Goal: Task Accomplishment & Management: Manage account settings

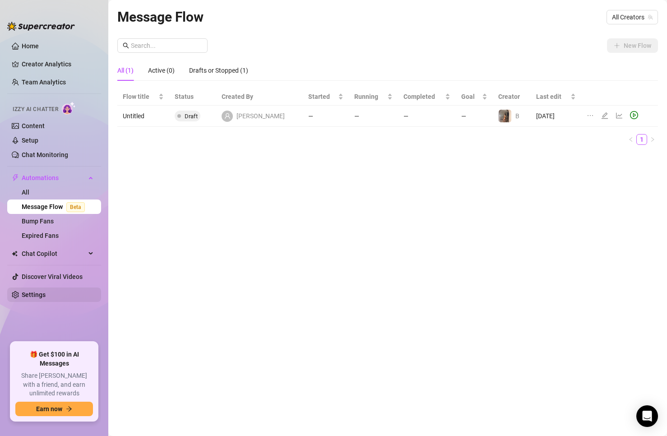
click at [37, 294] on link "Settings" at bounding box center [34, 294] width 24 height 7
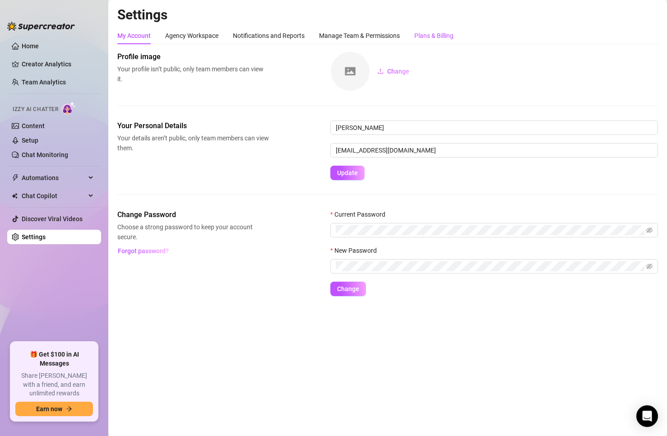
click at [434, 35] on div "Plans & Billing" at bounding box center [434, 36] width 39 height 10
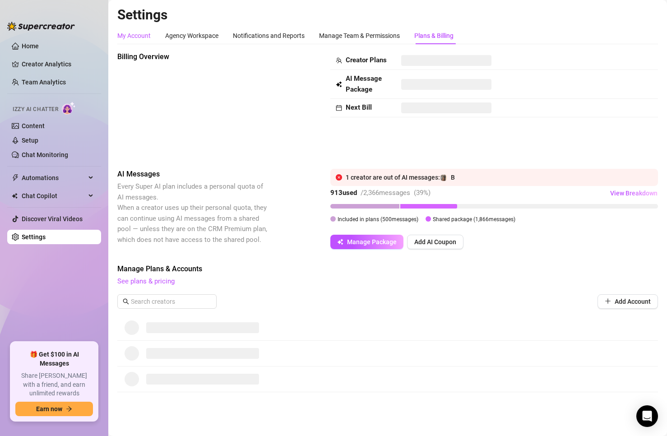
click at [143, 35] on div "My Account" at bounding box center [133, 36] width 33 height 10
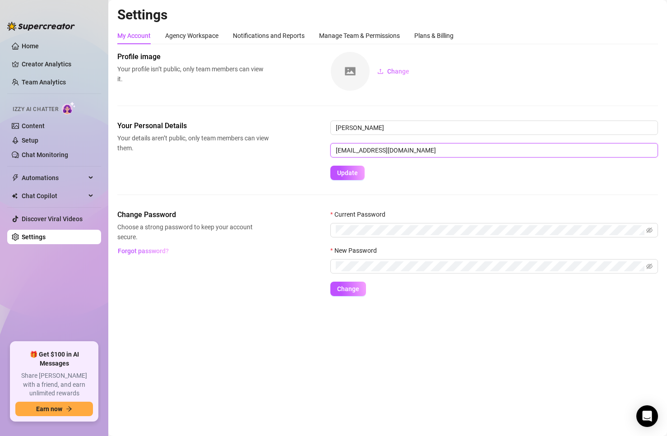
click at [437, 152] on input "[EMAIL_ADDRESS][DOMAIN_NAME]" at bounding box center [495, 150] width 328 height 14
click at [538, 93] on div "Profile image Your profile isn’t public, only team members can view it. Change" at bounding box center [387, 85] width 541 height 69
click at [481, 197] on div "Your Personal Details Your details aren’t public, only team members can view th…" at bounding box center [387, 165] width 541 height 89
drag, startPoint x: 428, startPoint y: 152, endPoint x: 312, endPoint y: 148, distance: 116.1
click at [312, 148] on div "Your Personal Details Your details aren’t public, only team members can view th…" at bounding box center [387, 151] width 541 height 60
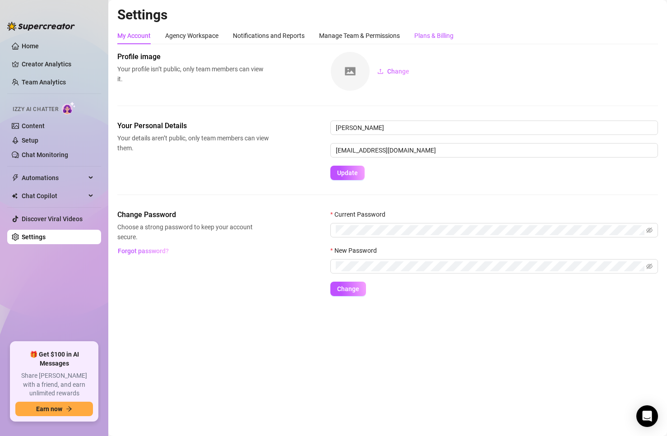
click at [440, 37] on div "Plans & Billing" at bounding box center [434, 36] width 39 height 10
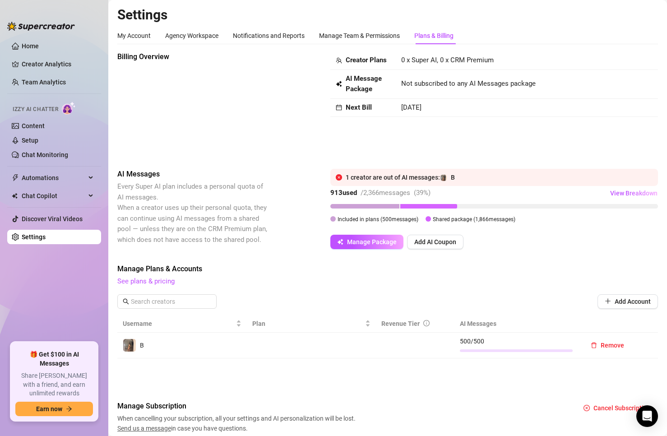
click at [472, 86] on span "Not subscribed to any AI Messages package" at bounding box center [468, 84] width 135 height 11
click at [241, 94] on div "Billing Overview" at bounding box center [193, 102] width 152 height 103
click at [342, 37] on div "Manage Team & Permissions" at bounding box center [359, 36] width 81 height 10
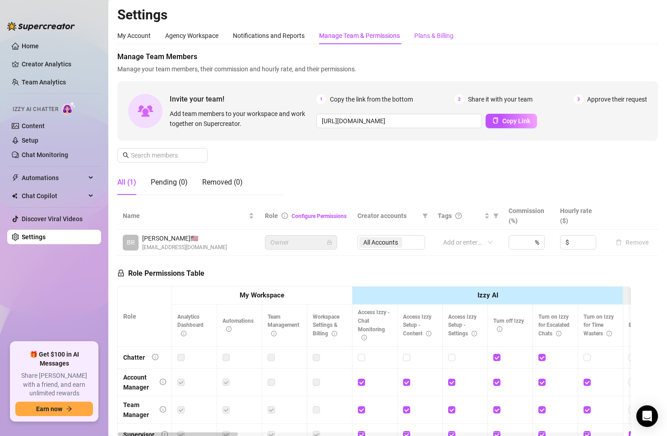
click at [418, 38] on div "Plans & Billing" at bounding box center [434, 36] width 39 height 10
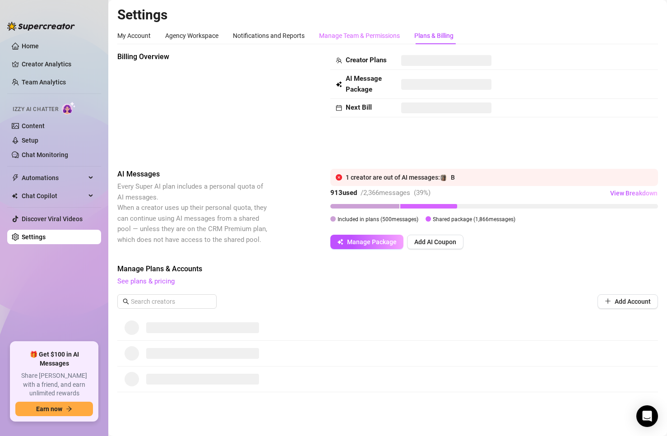
click at [345, 42] on div "Manage Team & Permissions" at bounding box center [359, 35] width 81 height 17
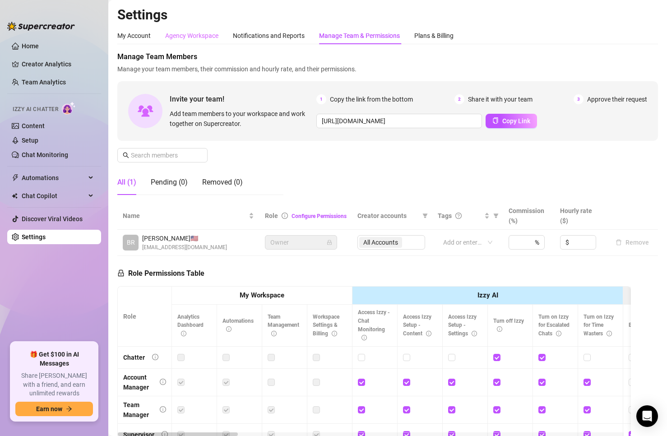
click at [168, 30] on div "Agency Workspace" at bounding box center [191, 35] width 53 height 17
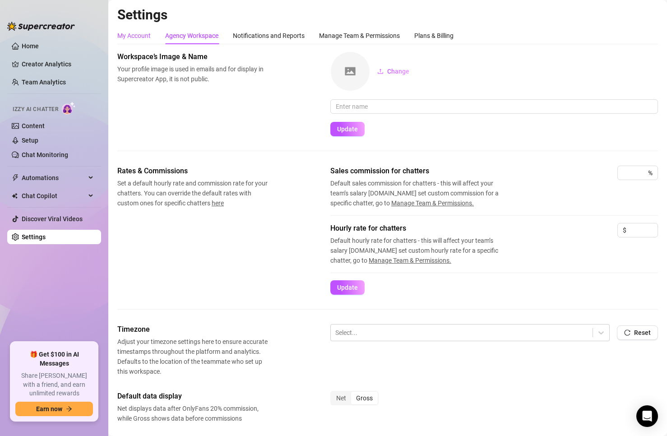
click at [145, 35] on div "My Account" at bounding box center [133, 36] width 33 height 10
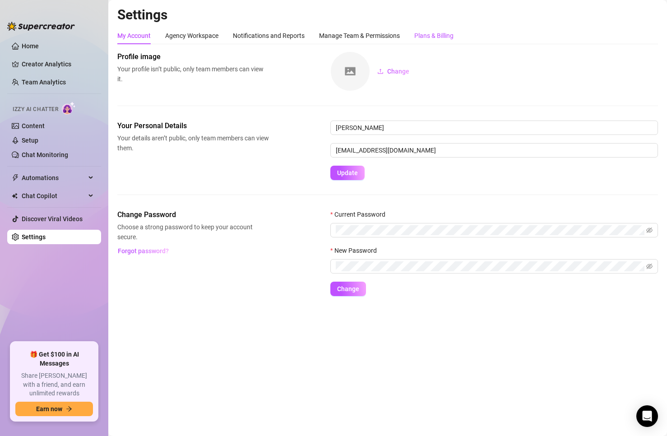
click at [420, 36] on div "Plans & Billing" at bounding box center [434, 36] width 39 height 10
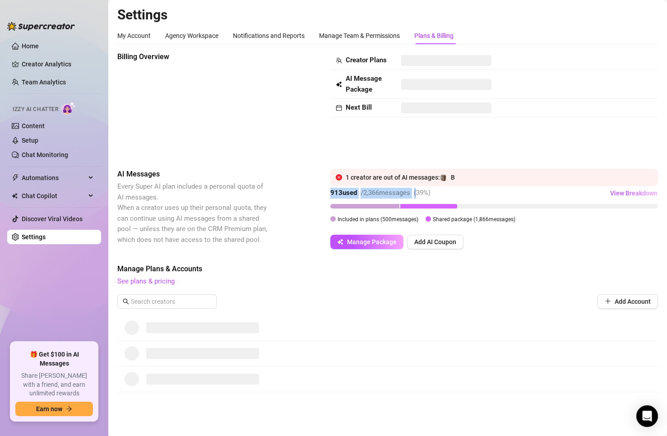
drag, startPoint x: 330, startPoint y: 194, endPoint x: 421, endPoint y: 189, distance: 90.9
click at [421, 189] on div "AI Messages Every Super AI plan includes a personal quota of AI messages. When …" at bounding box center [387, 209] width 541 height 80
